Goal: Information Seeking & Learning: Learn about a topic

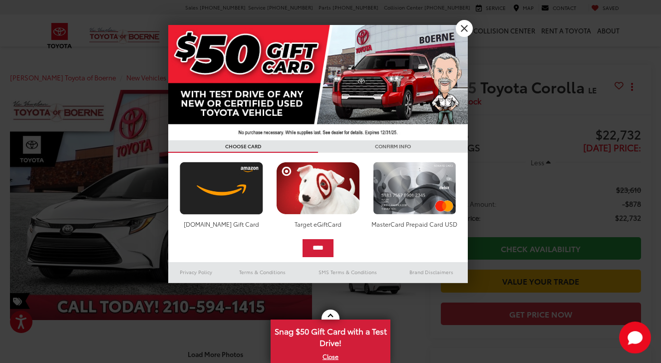
click at [463, 26] on link "X" at bounding box center [464, 28] width 17 height 17
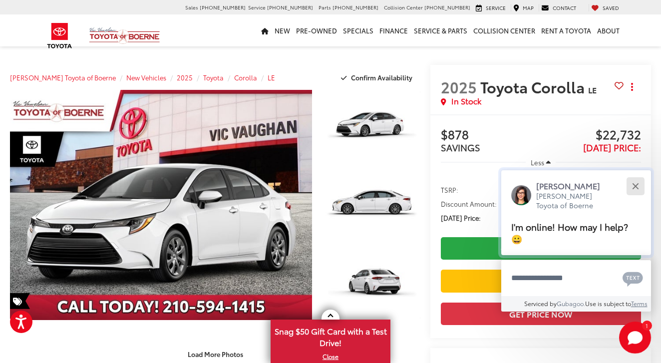
click at [637, 184] on button "Close" at bounding box center [634, 185] width 21 height 21
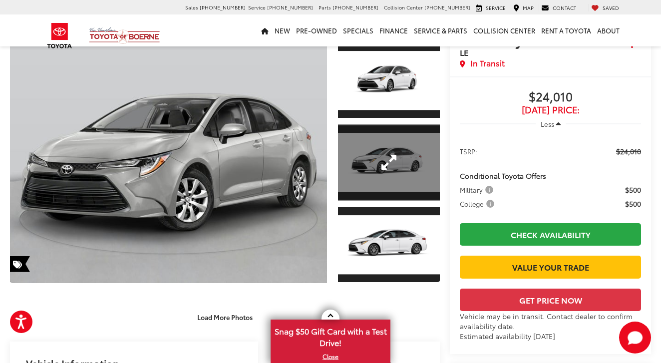
scroll to position [49, 0]
